Goal: Book appointment/travel/reservation

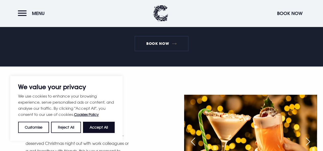
scroll to position [204, 0]
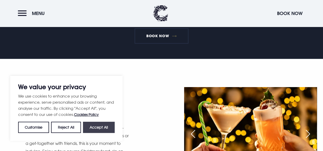
click at [101, 131] on button "Accept All" at bounding box center [99, 127] width 32 height 11
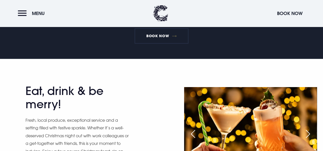
checkbox input "true"
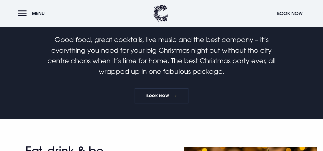
scroll to position [179, 0]
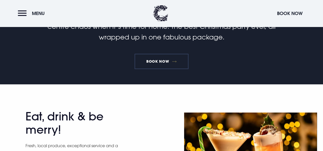
click at [164, 66] on link "Book Now" at bounding box center [162, 61] width 54 height 15
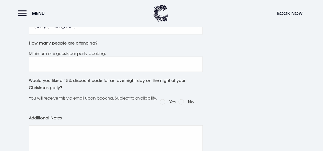
scroll to position [230, 0]
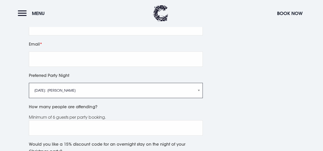
click at [153, 93] on select "Friday 5th December: Just Adam Saturday 6th December: Manouche Boys Friday 12th…" at bounding box center [116, 90] width 174 height 15
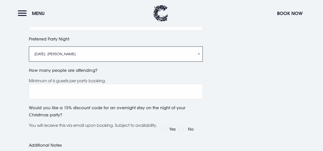
scroll to position [255, 0]
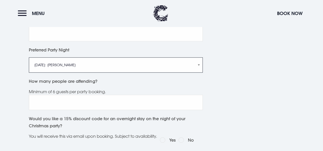
click at [132, 72] on select "Friday 5th December: Just Adam Saturday 6th December: Manouche Boys Friday 12th…" at bounding box center [116, 64] width 174 height 15
